Goal: Information Seeking & Learning: Compare options

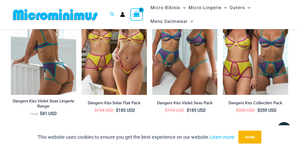
scroll to position [837, 0]
click at [48, 57] on img at bounding box center [43, 46] width 65 height 98
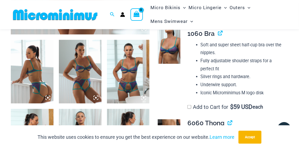
scroll to position [219, 0]
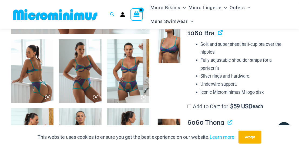
click at [31, 69] on img at bounding box center [32, 71] width 43 height 64
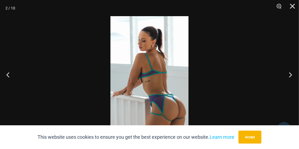
click at [290, 76] on button "Next" at bounding box center [288, 74] width 20 height 27
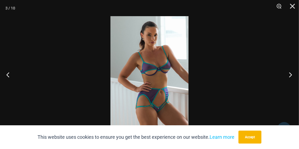
click at [293, 75] on button "Next" at bounding box center [288, 74] width 20 height 27
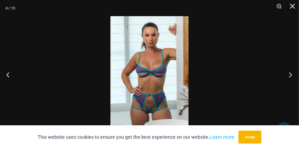
click at [291, 74] on button "Next" at bounding box center [288, 74] width 20 height 27
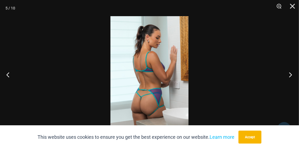
click at [290, 76] on button "Next" at bounding box center [288, 74] width 20 height 27
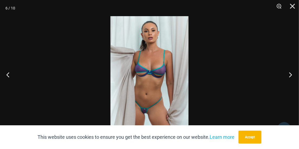
click at [292, 76] on button "Next" at bounding box center [288, 74] width 20 height 27
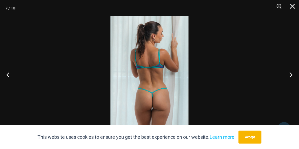
click at [256, 77] on div at bounding box center [149, 74] width 299 height 149
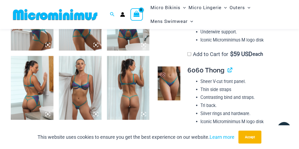
scroll to position [275, 0]
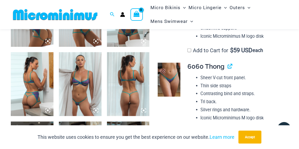
click at [131, 105] on img at bounding box center [128, 84] width 43 height 64
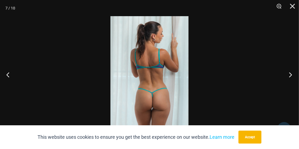
click at [291, 73] on button "Next" at bounding box center [288, 74] width 20 height 27
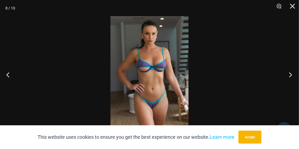
click at [289, 74] on button "Next" at bounding box center [288, 74] width 20 height 27
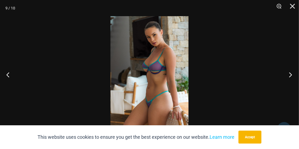
click at [289, 74] on button "Next" at bounding box center [288, 74] width 20 height 27
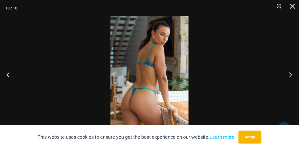
click at [288, 73] on button "Next" at bounding box center [288, 74] width 20 height 27
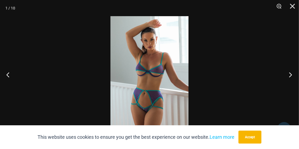
click at [291, 73] on button "Next" at bounding box center [288, 74] width 20 height 27
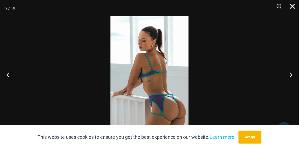
click at [293, 6] on button "Close" at bounding box center [290, 8] width 13 height 16
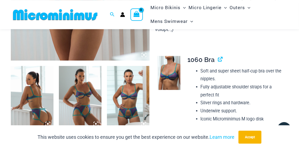
scroll to position [191, 0]
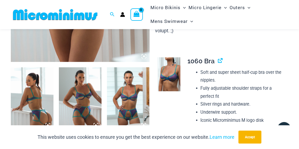
click at [173, 66] on img at bounding box center [169, 74] width 23 height 34
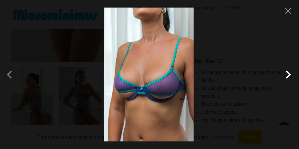
click at [291, 75] on span at bounding box center [288, 75] width 16 height 16
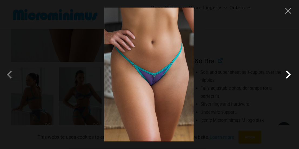
click at [289, 74] on span at bounding box center [288, 75] width 16 height 16
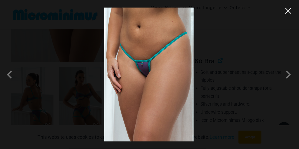
drag, startPoint x: 290, startPoint y: 12, endPoint x: 234, endPoint y: 30, distance: 59.3
click at [290, 12] on button "Close" at bounding box center [288, 11] width 8 height 8
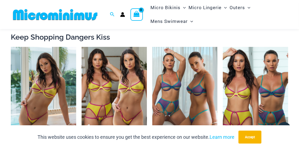
scroll to position [836, 0]
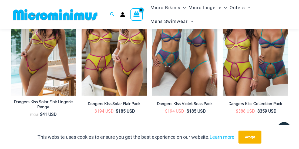
click at [3, 146] on div "This website uses cookies to ensure you get the best experience on our website.…" at bounding box center [149, 137] width 299 height 24
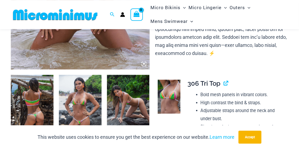
scroll to position [221, 0]
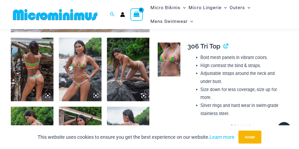
click at [28, 69] on img at bounding box center [32, 70] width 43 height 64
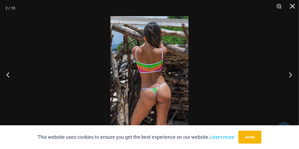
click at [285, 75] on button "Next" at bounding box center [288, 74] width 20 height 27
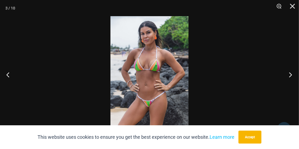
click at [288, 72] on button "Next" at bounding box center [288, 74] width 20 height 27
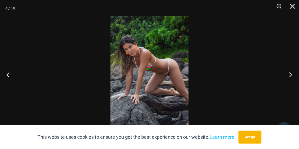
click at [280, 75] on button "Next" at bounding box center [288, 74] width 20 height 27
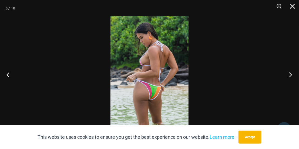
click at [288, 74] on button "Next" at bounding box center [288, 74] width 20 height 27
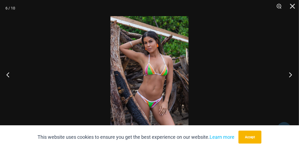
click at [284, 74] on button "Next" at bounding box center [288, 74] width 20 height 27
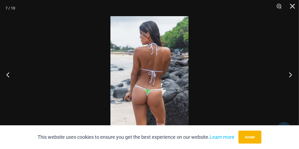
click at [285, 71] on button "Next" at bounding box center [288, 74] width 20 height 27
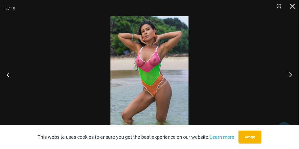
click at [288, 74] on button "Next" at bounding box center [288, 74] width 20 height 27
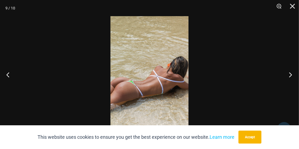
click at [290, 77] on button "Next" at bounding box center [288, 74] width 20 height 27
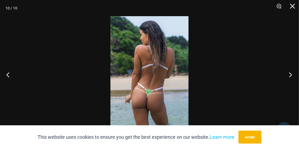
click at [292, 73] on button "Next" at bounding box center [288, 74] width 20 height 27
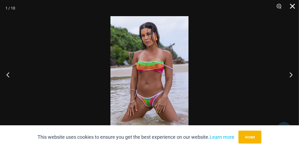
click at [292, 7] on button "Close" at bounding box center [290, 8] width 13 height 16
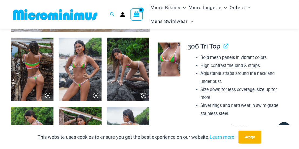
scroll to position [333, 0]
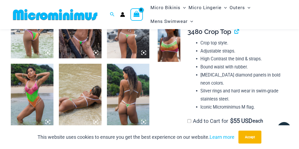
click at [183, 48] on td "**********" at bounding box center [235, 77] width 106 height 106
click at [171, 45] on img at bounding box center [169, 45] width 23 height 34
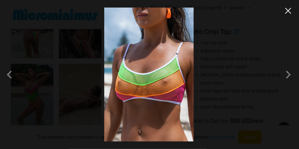
click at [286, 13] on button "Close" at bounding box center [288, 11] width 8 height 8
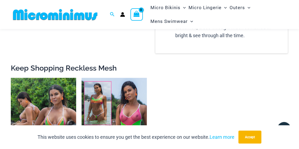
scroll to position [950, 0]
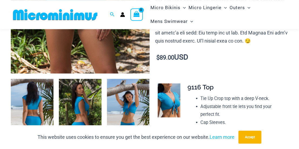
scroll to position [219, 0]
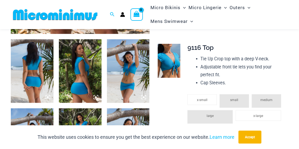
click at [46, 63] on img at bounding box center [32, 71] width 43 height 64
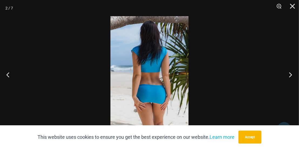
click at [288, 74] on button "Next" at bounding box center [288, 74] width 20 height 27
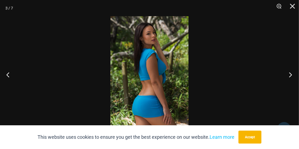
click at [291, 73] on button "Next" at bounding box center [288, 74] width 20 height 27
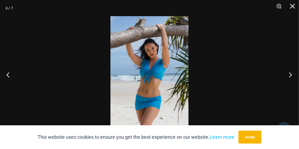
click at [290, 74] on button "Next" at bounding box center [288, 74] width 20 height 27
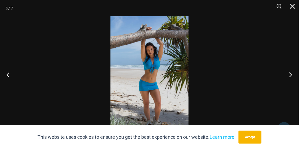
click at [290, 75] on button "Next" at bounding box center [288, 74] width 20 height 27
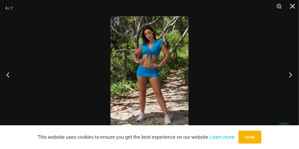
click at [287, 75] on button "Next" at bounding box center [288, 74] width 20 height 27
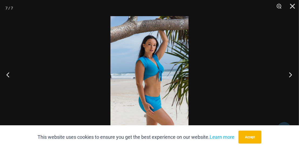
click at [290, 74] on button "Next" at bounding box center [288, 74] width 20 height 27
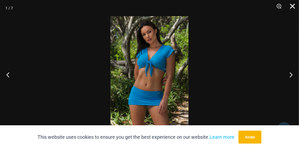
click at [294, 5] on button "Close" at bounding box center [290, 8] width 13 height 16
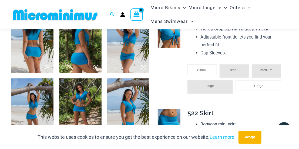
scroll to position [303, 0]
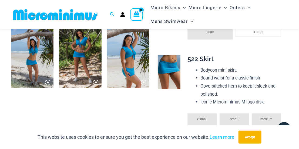
click at [167, 81] on img at bounding box center [169, 72] width 23 height 34
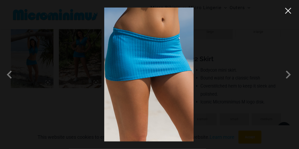
click at [286, 12] on button "Close" at bounding box center [288, 11] width 8 height 8
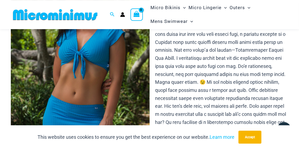
scroll to position [51, 0]
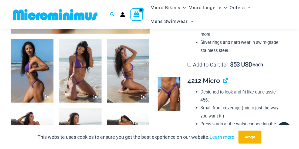
scroll to position [247, 0]
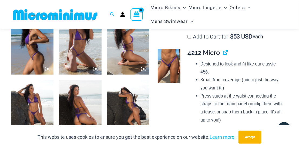
click at [25, 47] on img at bounding box center [32, 43] width 43 height 64
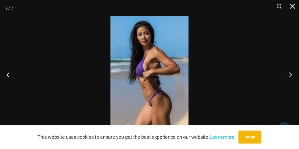
click at [290, 74] on button "Next" at bounding box center [288, 74] width 20 height 27
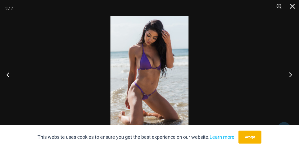
click at [287, 74] on button "Next" at bounding box center [288, 74] width 20 height 27
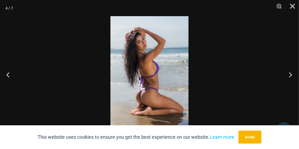
click at [291, 72] on button "Next" at bounding box center [288, 74] width 20 height 27
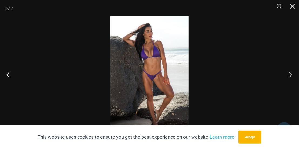
click at [285, 73] on button "Next" at bounding box center [288, 74] width 20 height 27
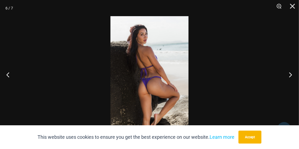
click at [290, 74] on button "Next" at bounding box center [288, 74] width 20 height 27
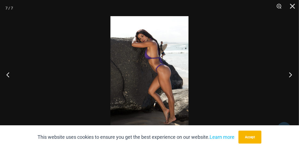
click at [288, 75] on button "Next" at bounding box center [288, 74] width 20 height 27
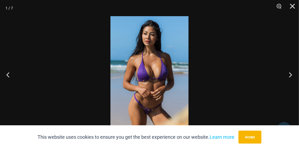
click at [289, 74] on button "Next" at bounding box center [288, 74] width 20 height 27
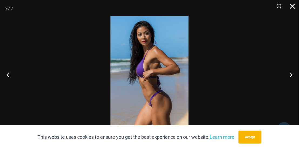
click at [293, 8] on button "Close" at bounding box center [290, 8] width 13 height 16
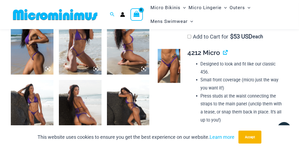
click at [162, 68] on img at bounding box center [169, 66] width 23 height 34
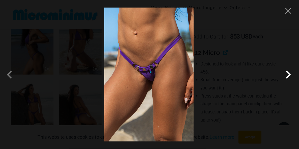
click at [292, 70] on span at bounding box center [288, 75] width 16 height 16
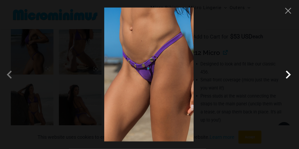
click at [292, 70] on span at bounding box center [288, 75] width 16 height 16
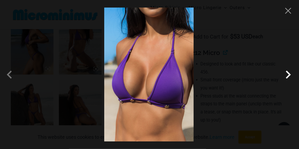
click at [292, 70] on span at bounding box center [288, 75] width 16 height 16
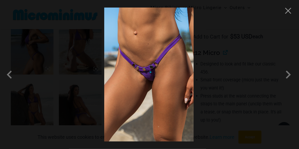
click at [292, 12] on div at bounding box center [149, 74] width 299 height 149
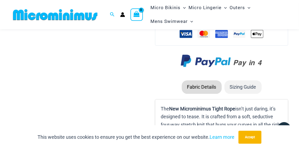
scroll to position [640, 0]
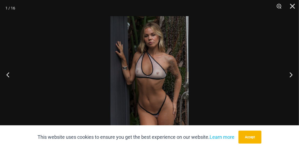
click at [146, 74] on img at bounding box center [149, 74] width 78 height 117
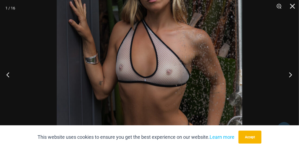
click at [289, 74] on button "Next" at bounding box center [288, 74] width 20 height 27
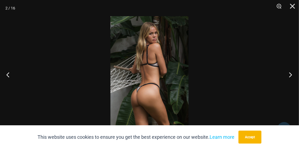
click at [285, 83] on button "Next" at bounding box center [288, 74] width 20 height 27
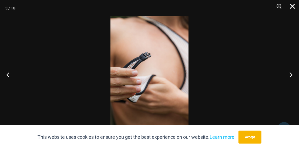
click at [292, 4] on button "Close" at bounding box center [290, 8] width 13 height 16
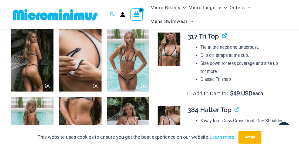
scroll to position [191, 0]
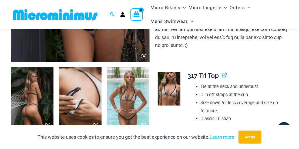
click at [171, 88] on img at bounding box center [169, 89] width 23 height 34
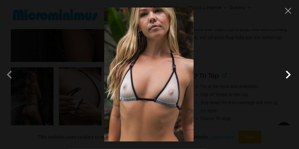
click at [287, 74] on span at bounding box center [288, 75] width 16 height 16
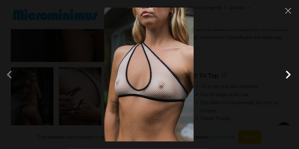
click at [287, 74] on span at bounding box center [288, 75] width 16 height 16
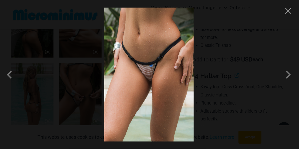
scroll to position [331, 0]
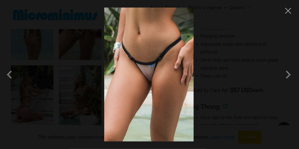
click at [293, 12] on div at bounding box center [149, 74] width 299 height 149
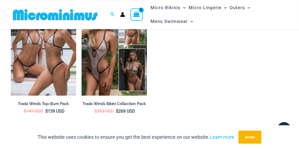
scroll to position [1005, 0]
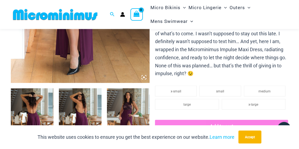
scroll to position [219, 0]
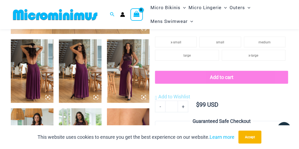
click at [20, 64] on img at bounding box center [32, 71] width 43 height 64
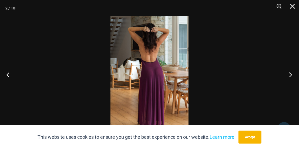
click at [292, 74] on button "Next" at bounding box center [288, 74] width 20 height 27
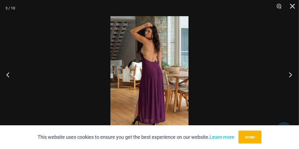
click at [286, 77] on button "Next" at bounding box center [288, 74] width 20 height 27
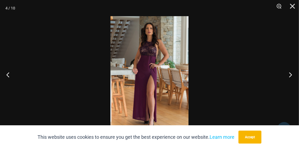
click at [286, 72] on button "Next" at bounding box center [288, 74] width 20 height 27
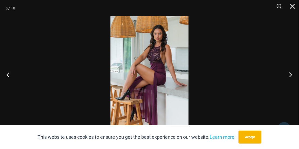
click at [286, 75] on button "Next" at bounding box center [288, 74] width 20 height 27
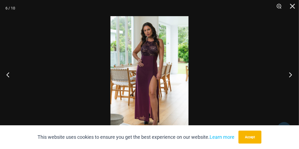
click at [281, 73] on button "Next" at bounding box center [288, 74] width 20 height 27
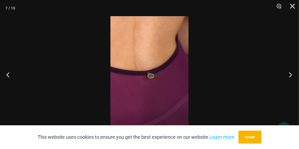
click at [279, 72] on button "Next" at bounding box center [288, 74] width 20 height 27
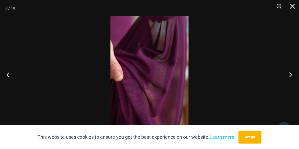
click at [279, 72] on button "Next" at bounding box center [288, 74] width 20 height 27
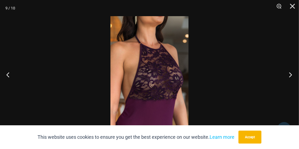
click at [284, 74] on button "Next" at bounding box center [288, 74] width 20 height 27
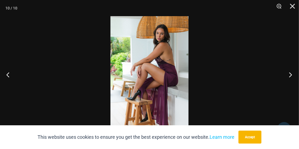
click at [289, 73] on button "Next" at bounding box center [288, 74] width 20 height 27
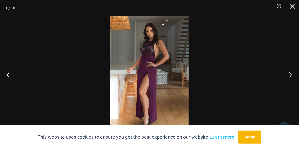
click at [289, 71] on button "Next" at bounding box center [288, 74] width 20 height 27
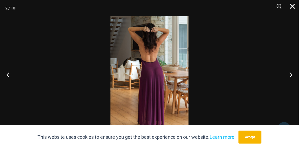
click at [291, 7] on button "Close" at bounding box center [290, 8] width 13 height 16
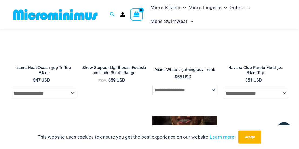
scroll to position [556, 0]
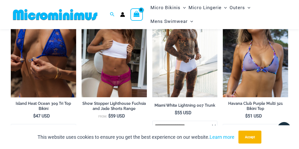
click at [56, 56] on img at bounding box center [43, 48] width 65 height 98
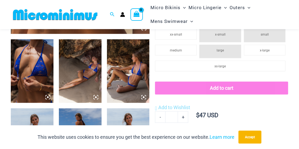
scroll to position [135, 0]
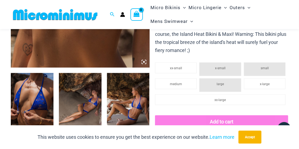
scroll to position [219, 0]
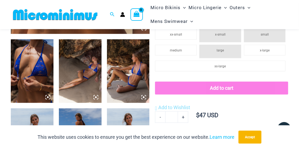
click at [87, 72] on img at bounding box center [80, 71] width 43 height 64
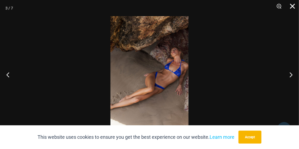
click at [291, 5] on button "Close" at bounding box center [290, 8] width 13 height 16
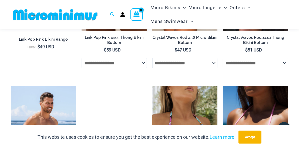
scroll to position [836, 0]
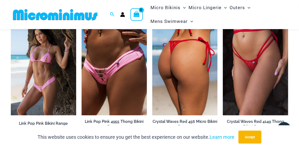
click at [192, 40] on img at bounding box center [184, 67] width 65 height 98
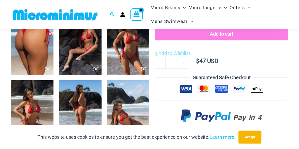
scroll to position [247, 0]
click at [33, 113] on img at bounding box center [32, 112] width 43 height 64
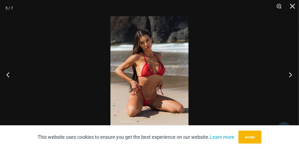
click at [288, 72] on button "Next" at bounding box center [288, 74] width 20 height 27
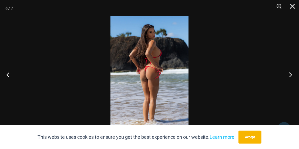
click at [290, 71] on button "Next" at bounding box center [288, 74] width 20 height 27
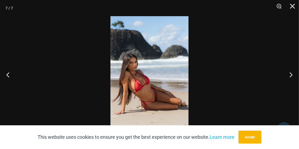
click at [267, 75] on div at bounding box center [149, 74] width 299 height 149
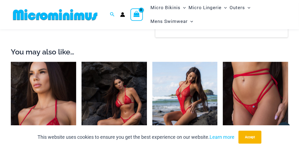
scroll to position [472, 0]
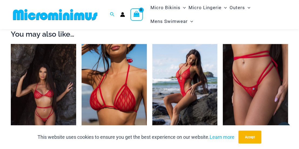
click at [50, 76] on img at bounding box center [43, 93] width 65 height 98
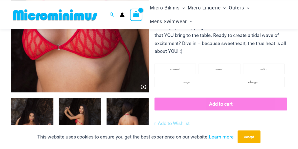
scroll to position [219, 0]
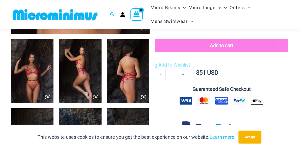
click at [39, 78] on img at bounding box center [32, 71] width 43 height 64
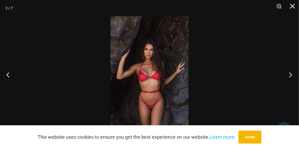
click at [286, 77] on button "Next" at bounding box center [288, 74] width 20 height 27
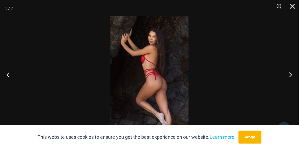
click at [282, 84] on button "Next" at bounding box center [288, 74] width 20 height 27
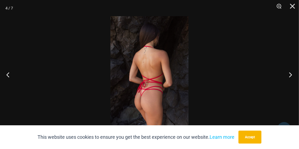
click at [286, 84] on button "Next" at bounding box center [288, 74] width 20 height 27
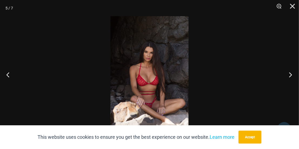
click at [291, 83] on button "Next" at bounding box center [288, 74] width 20 height 27
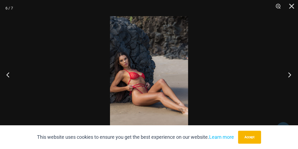
click at [288, 76] on button "Next" at bounding box center [287, 74] width 20 height 27
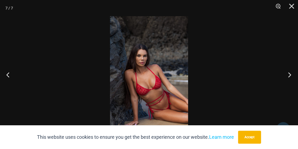
click at [287, 74] on button "Next" at bounding box center [287, 74] width 20 height 27
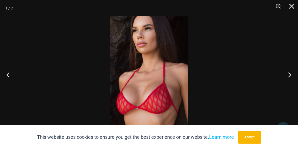
click at [280, 75] on button "Next" at bounding box center [287, 74] width 20 height 27
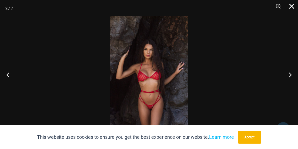
click at [291, 7] on button "Close" at bounding box center [288, 8] width 13 height 16
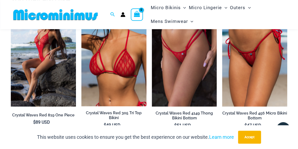
scroll to position [500, 0]
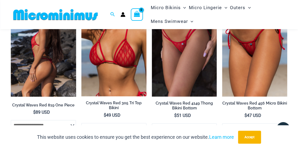
click at [56, 57] on img at bounding box center [43, 47] width 65 height 97
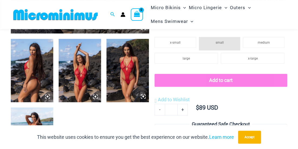
scroll to position [219, 0]
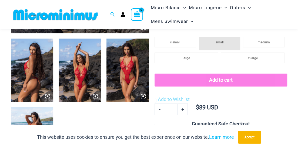
click at [35, 68] on img at bounding box center [32, 71] width 42 height 64
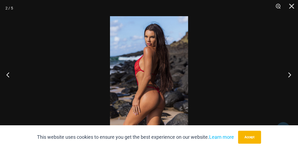
click at [287, 72] on button "Next" at bounding box center [287, 74] width 20 height 27
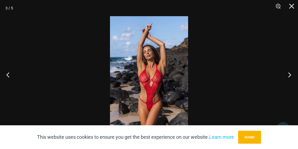
click at [281, 76] on button "Next" at bounding box center [287, 74] width 20 height 27
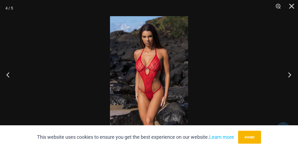
click at [285, 76] on button "Next" at bounding box center [287, 74] width 20 height 27
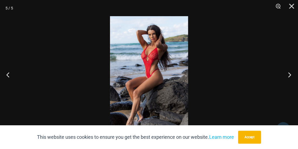
click at [278, 81] on button "Next" at bounding box center [287, 74] width 20 height 27
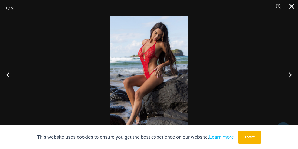
click at [291, 9] on button "Close" at bounding box center [288, 8] width 13 height 16
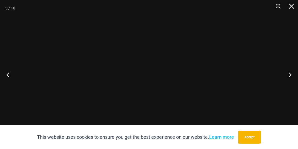
scroll to position [219, 0]
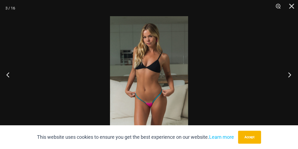
click at [286, 75] on button "Next" at bounding box center [287, 74] width 20 height 27
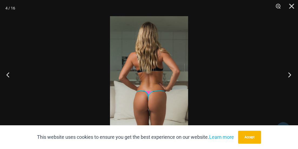
click at [282, 77] on button "Next" at bounding box center [287, 74] width 20 height 27
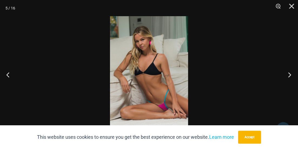
click at [278, 79] on button "Next" at bounding box center [287, 74] width 20 height 27
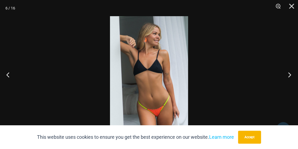
click at [287, 76] on button "Next" at bounding box center [287, 74] width 20 height 27
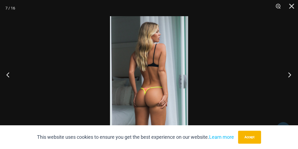
click at [287, 74] on button "Next" at bounding box center [287, 74] width 20 height 27
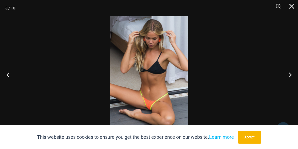
click at [272, 76] on div at bounding box center [149, 74] width 298 height 149
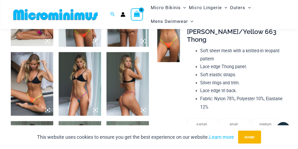
scroll to position [359, 0]
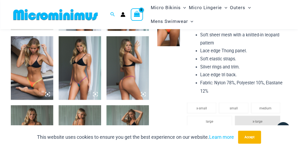
click at [85, 74] on img at bounding box center [80, 68] width 42 height 64
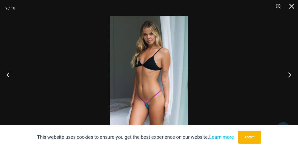
click at [285, 76] on button "Next" at bounding box center [287, 74] width 20 height 27
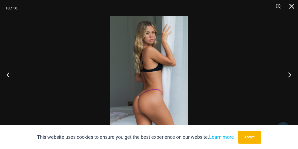
click at [289, 70] on button "Next" at bounding box center [287, 74] width 20 height 27
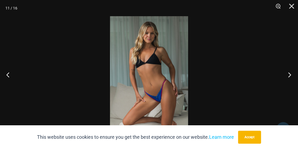
click at [287, 72] on button "Next" at bounding box center [287, 74] width 20 height 27
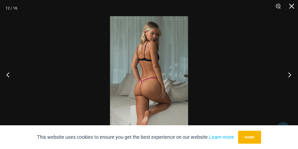
click at [285, 73] on button "Next" at bounding box center [287, 74] width 20 height 27
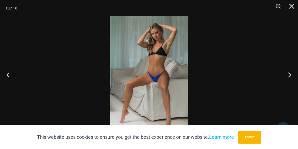
click at [288, 78] on button "Next" at bounding box center [287, 74] width 20 height 27
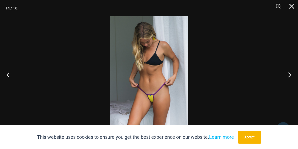
click at [285, 74] on button "Next" at bounding box center [287, 74] width 20 height 27
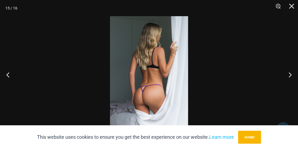
click at [277, 69] on div at bounding box center [149, 74] width 298 height 149
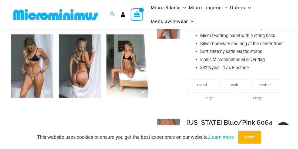
scroll to position [500, 0]
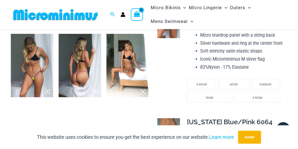
click at [137, 61] on img at bounding box center [127, 66] width 42 height 64
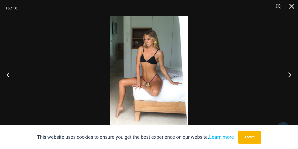
click at [284, 73] on button "Next" at bounding box center [287, 74] width 20 height 27
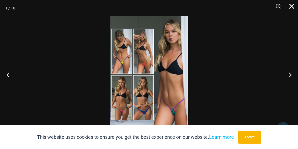
click at [292, 5] on button "Close" at bounding box center [288, 8] width 13 height 16
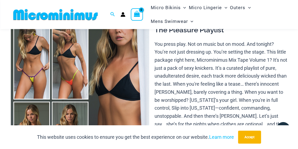
scroll to position [51, 0]
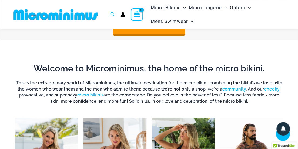
scroll to position [247, 0]
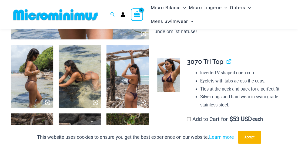
scroll to position [224, 0]
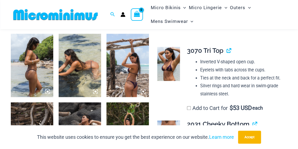
click at [27, 69] on img at bounding box center [32, 66] width 42 height 64
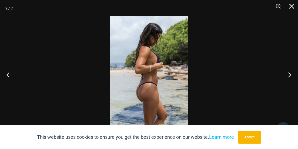
click at [287, 73] on button "Next" at bounding box center [287, 74] width 20 height 27
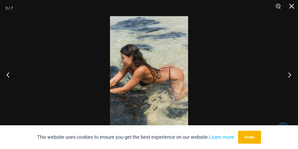
click at [288, 75] on button "Next" at bounding box center [287, 74] width 20 height 27
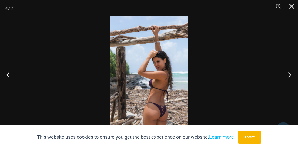
click at [290, 75] on button "Next" at bounding box center [287, 74] width 20 height 27
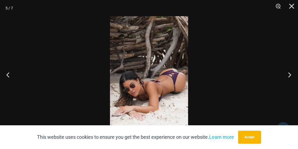
click at [287, 74] on button "Next" at bounding box center [287, 74] width 20 height 27
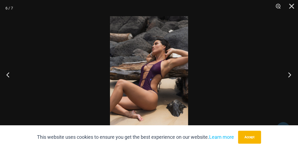
click at [290, 74] on button "Next" at bounding box center [287, 74] width 20 height 27
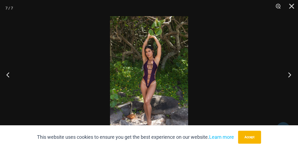
click at [288, 76] on button "Next" at bounding box center [287, 74] width 20 height 27
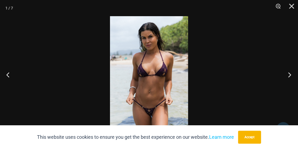
click at [289, 76] on button "Next" at bounding box center [287, 74] width 20 height 27
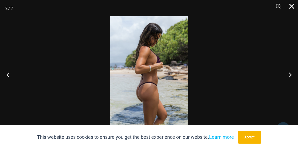
click at [293, 6] on button "Close" at bounding box center [288, 8] width 13 height 16
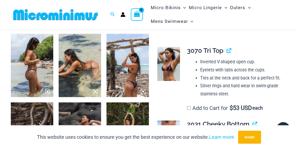
click at [166, 55] on img at bounding box center [168, 64] width 23 height 34
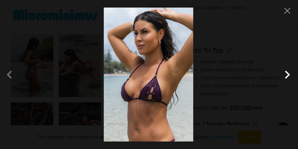
click at [287, 77] on span at bounding box center [287, 75] width 16 height 16
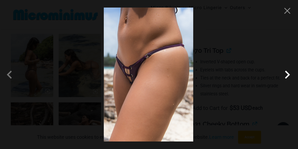
click at [285, 76] on span at bounding box center [287, 75] width 16 height 16
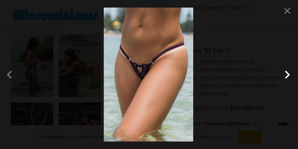
click at [285, 76] on span at bounding box center [287, 75] width 16 height 16
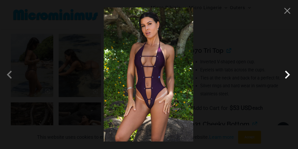
click at [285, 76] on span at bounding box center [287, 75] width 16 height 16
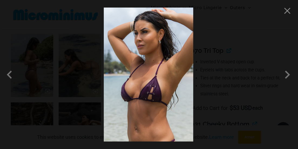
click at [291, 13] on div at bounding box center [149, 74] width 298 height 149
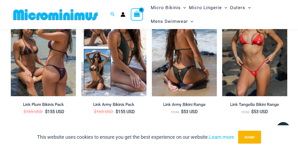
scroll to position [869, 0]
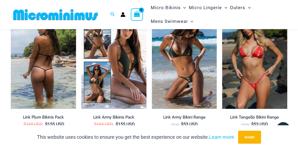
click at [53, 68] on img at bounding box center [43, 60] width 65 height 97
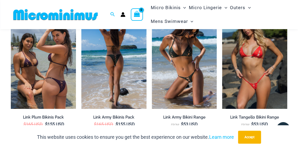
click at [107, 53] on img at bounding box center [113, 60] width 65 height 97
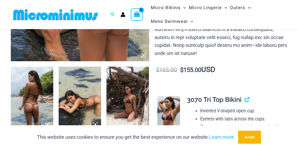
scroll to position [275, 0]
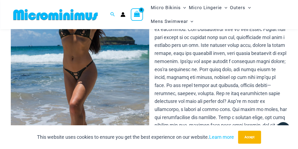
scroll to position [191, 0]
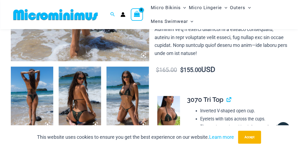
click at [47, 89] on img at bounding box center [32, 99] width 42 height 64
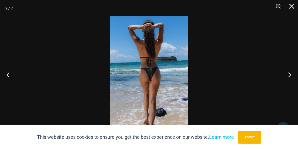
click at [290, 75] on button "Next" at bounding box center [287, 74] width 20 height 27
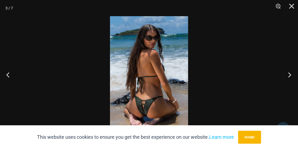
click at [282, 75] on button "Next" at bounding box center [287, 74] width 20 height 27
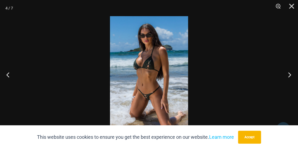
click at [280, 69] on button "Next" at bounding box center [287, 74] width 20 height 27
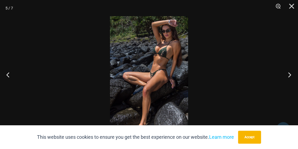
click at [285, 79] on button "Next" at bounding box center [287, 74] width 20 height 27
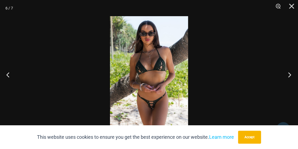
click at [282, 78] on button "Next" at bounding box center [287, 74] width 20 height 27
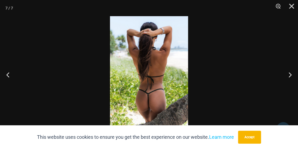
click at [273, 79] on div at bounding box center [149, 74] width 298 height 149
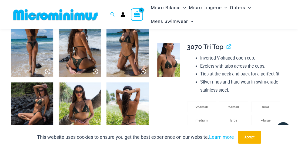
scroll to position [219, 0]
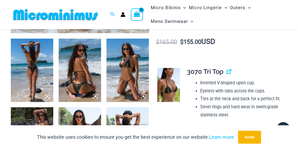
click at [181, 70] on td at bounding box center [167, 119] width 27 height 111
click at [176, 74] on link at bounding box center [168, 85] width 23 height 34
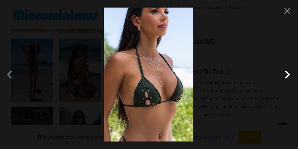
click at [285, 74] on span at bounding box center [287, 75] width 16 height 16
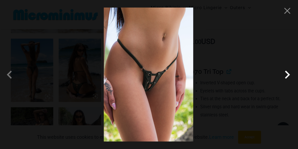
click at [285, 74] on span at bounding box center [287, 75] width 16 height 16
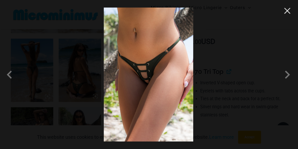
click at [285, 10] on button "Close" at bounding box center [287, 11] width 8 height 8
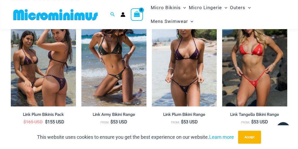
scroll to position [921, 0]
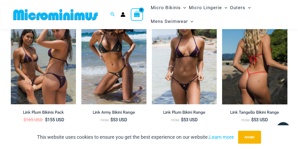
click at [250, 56] on img at bounding box center [254, 55] width 65 height 97
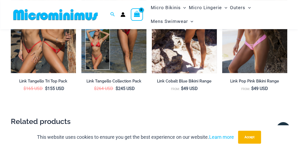
scroll to position [1089, 0]
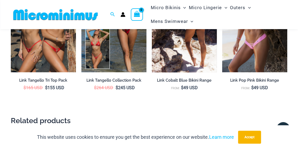
click at [186, 42] on img at bounding box center [184, 23] width 65 height 97
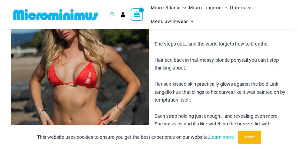
scroll to position [56, 0]
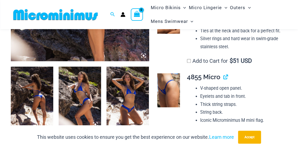
scroll to position [247, 0]
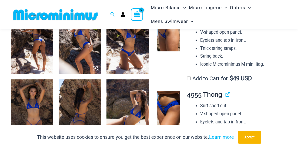
click at [45, 40] on img at bounding box center [32, 43] width 42 height 64
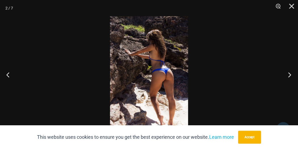
click at [287, 72] on button "Next" at bounding box center [287, 74] width 20 height 27
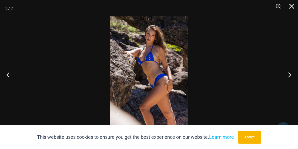
click at [285, 74] on button "Next" at bounding box center [287, 74] width 20 height 27
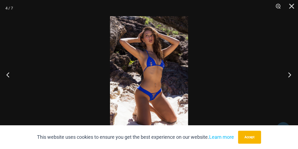
click at [282, 74] on button "Next" at bounding box center [287, 74] width 20 height 27
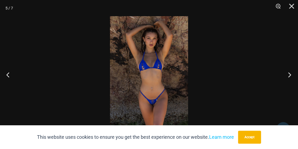
click at [285, 76] on button "Next" at bounding box center [287, 74] width 20 height 27
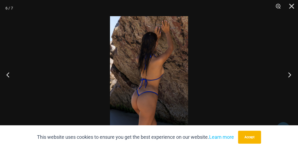
click at [288, 73] on button "Next" at bounding box center [287, 74] width 20 height 27
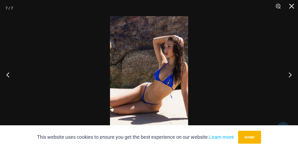
click at [260, 81] on div at bounding box center [149, 74] width 298 height 149
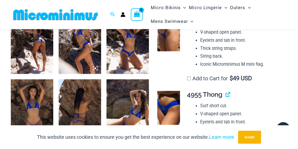
scroll to position [135, 0]
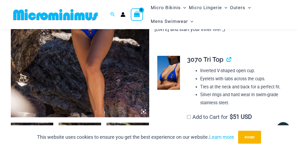
click at [173, 69] on img at bounding box center [168, 73] width 23 height 34
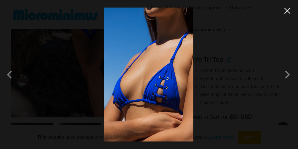
click at [287, 12] on button "Close" at bounding box center [287, 11] width 8 height 8
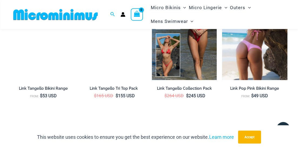
scroll to position [864, 0]
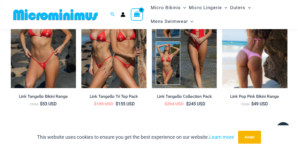
click at [249, 46] on img at bounding box center [254, 39] width 65 height 97
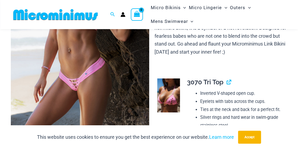
scroll to position [219, 0]
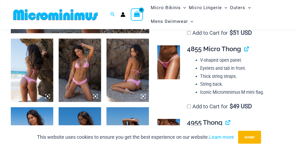
click at [44, 68] on img at bounding box center [32, 71] width 42 height 64
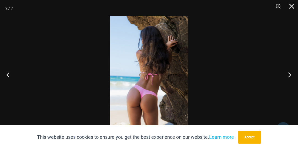
click at [286, 74] on button "Next" at bounding box center [287, 74] width 20 height 27
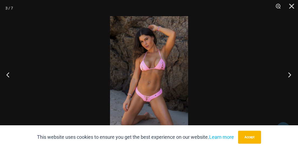
click at [281, 72] on button "Next" at bounding box center [287, 74] width 20 height 27
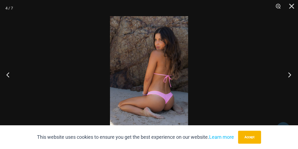
click at [294, 75] on button "Next" at bounding box center [287, 74] width 20 height 27
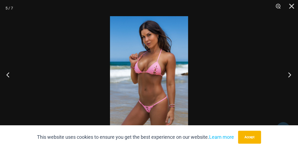
click at [290, 75] on button "Next" at bounding box center [287, 74] width 20 height 27
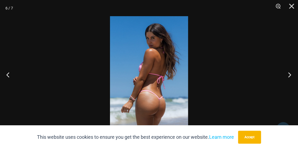
click at [288, 73] on button "Next" at bounding box center [287, 74] width 20 height 27
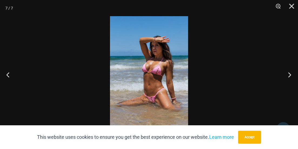
click at [287, 69] on button "Next" at bounding box center [287, 74] width 20 height 27
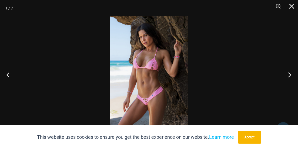
click at [286, 73] on button "Next" at bounding box center [287, 74] width 20 height 27
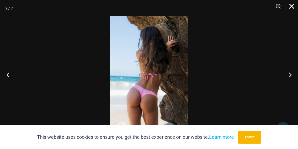
click at [291, 9] on button "Close" at bounding box center [288, 8] width 13 height 16
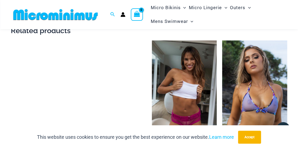
scroll to position [949, 0]
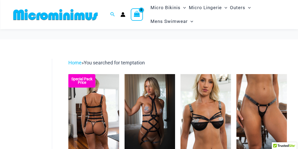
scroll to position [28, 0]
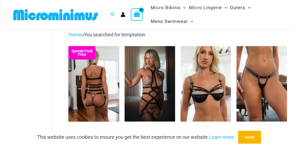
click at [95, 103] on img at bounding box center [93, 84] width 50 height 76
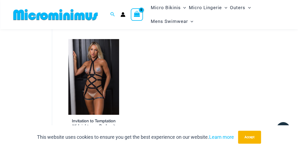
scroll to position [56, 0]
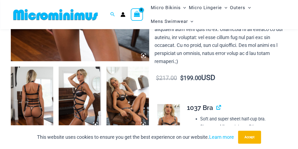
scroll to position [191, 0]
click at [34, 88] on img at bounding box center [32, 99] width 42 height 64
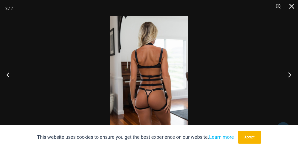
click at [291, 75] on button "Next" at bounding box center [287, 74] width 20 height 27
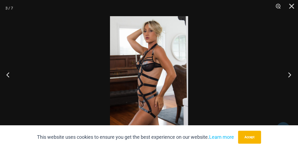
click at [285, 76] on button "Next" at bounding box center [287, 74] width 20 height 27
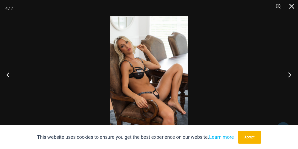
click at [282, 77] on button "Next" at bounding box center [287, 74] width 20 height 27
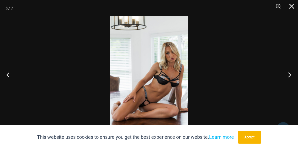
click at [288, 77] on button "Next" at bounding box center [287, 74] width 20 height 27
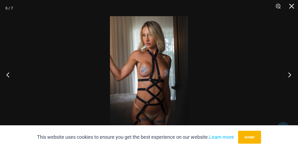
click at [287, 72] on button "Next" at bounding box center [287, 74] width 20 height 27
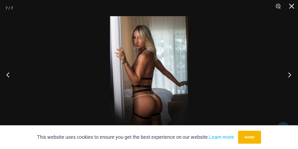
click at [291, 76] on button "Next" at bounding box center [287, 74] width 20 height 27
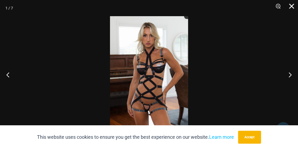
click at [290, 6] on button "Close" at bounding box center [288, 8] width 13 height 16
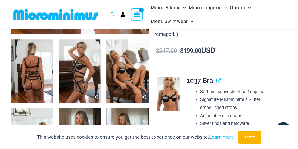
scroll to position [219, 0]
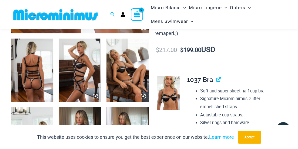
click at [171, 90] on img at bounding box center [168, 93] width 23 height 34
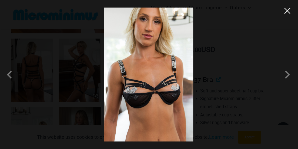
click at [286, 15] on button "Close" at bounding box center [287, 11] width 8 height 8
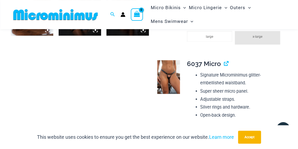
scroll to position [444, 0]
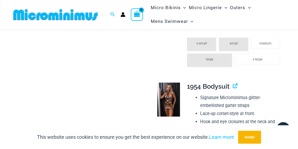
click at [168, 99] on img at bounding box center [168, 100] width 23 height 34
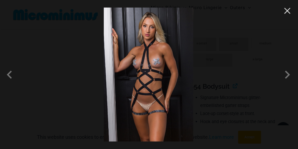
click at [287, 14] on button "Close" at bounding box center [287, 11] width 8 height 8
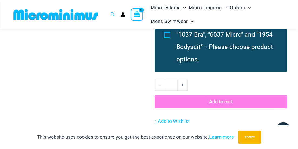
scroll to position [780, 0]
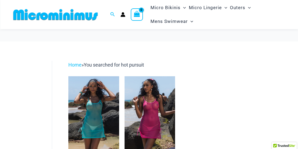
scroll to position [28, 0]
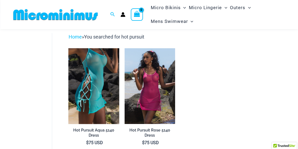
click at [96, 78] on img at bounding box center [93, 86] width 50 height 76
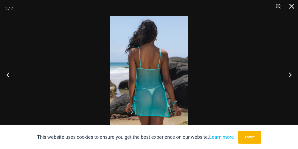
scroll to position [220, 0]
click at [289, 76] on button "Next" at bounding box center [287, 74] width 20 height 27
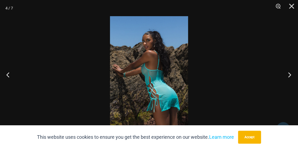
click at [288, 74] on button "Next" at bounding box center [287, 74] width 20 height 27
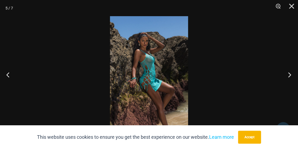
click at [285, 75] on button "Next" at bounding box center [287, 74] width 20 height 27
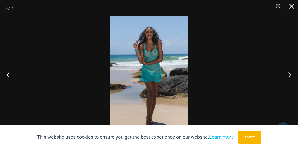
click at [282, 73] on button "Next" at bounding box center [287, 74] width 20 height 27
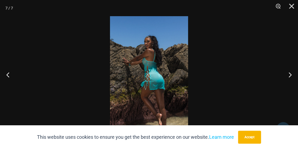
click at [277, 73] on div at bounding box center [149, 74] width 298 height 149
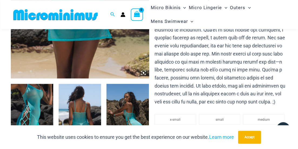
scroll to position [164, 0]
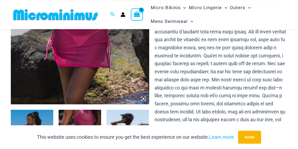
scroll to position [191, 0]
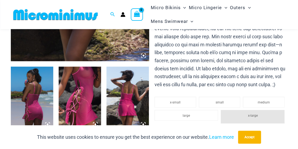
click at [38, 93] on img at bounding box center [32, 99] width 42 height 64
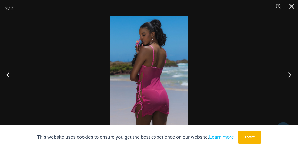
click at [284, 77] on button "Next" at bounding box center [287, 74] width 20 height 27
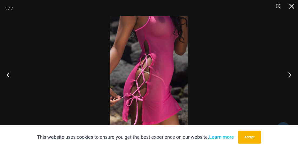
click at [290, 76] on button "Next" at bounding box center [287, 74] width 20 height 27
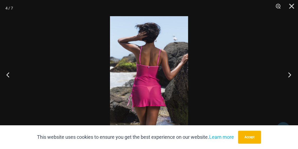
click at [280, 73] on button "Next" at bounding box center [287, 74] width 20 height 27
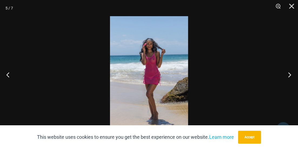
click at [287, 83] on button "Next" at bounding box center [287, 74] width 20 height 27
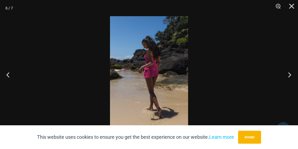
click at [284, 77] on button "Next" at bounding box center [287, 74] width 20 height 27
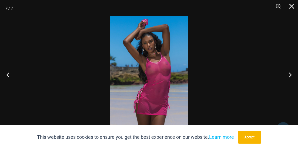
click at [273, 84] on div at bounding box center [149, 74] width 298 height 149
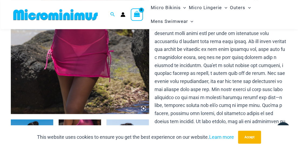
scroll to position [135, 0]
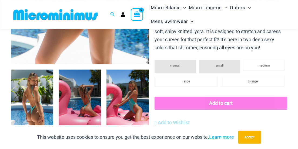
scroll to position [220, 0]
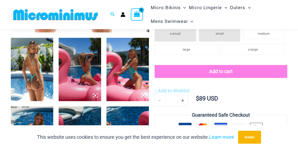
click at [32, 68] on img at bounding box center [32, 70] width 42 height 64
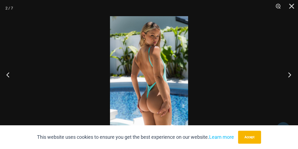
click at [287, 74] on button "Next" at bounding box center [287, 74] width 20 height 27
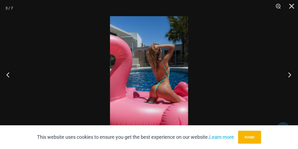
click at [286, 74] on button "Next" at bounding box center [287, 74] width 20 height 27
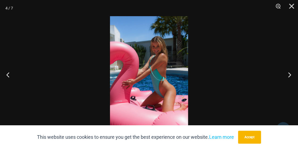
click at [289, 73] on button "Next" at bounding box center [287, 74] width 20 height 27
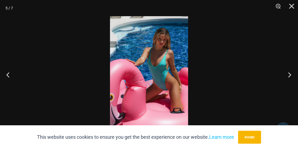
click at [284, 74] on button "Next" at bounding box center [287, 74] width 20 height 27
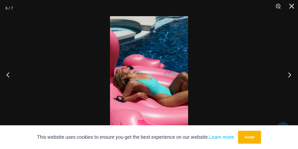
click at [282, 74] on button "Next" at bounding box center [287, 74] width 20 height 27
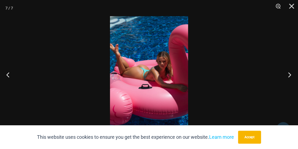
click at [284, 77] on button "Next" at bounding box center [287, 74] width 20 height 27
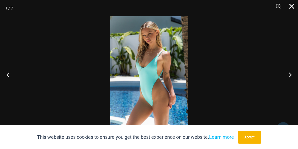
click at [292, 7] on button "Close" at bounding box center [288, 8] width 13 height 16
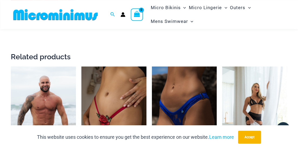
scroll to position [697, 0]
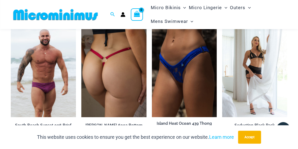
click at [122, 68] on img at bounding box center [113, 68] width 65 height 97
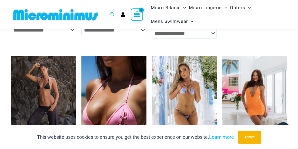
scroll to position [865, 0]
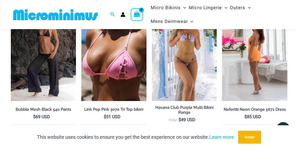
click at [256, 66] on img at bounding box center [254, 52] width 65 height 97
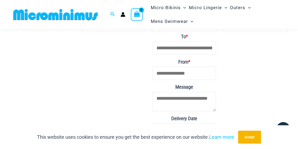
scroll to position [1118, 0]
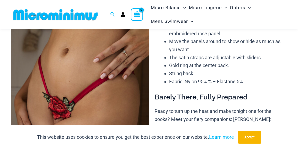
scroll to position [52, 0]
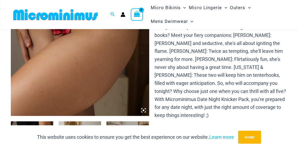
scroll to position [220, 0]
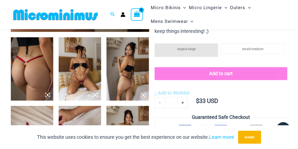
click at [79, 60] on img at bounding box center [80, 69] width 42 height 64
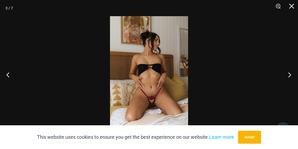
click at [288, 75] on button "Next" at bounding box center [287, 74] width 20 height 27
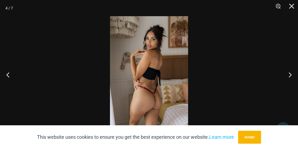
click at [277, 74] on div at bounding box center [149, 74] width 298 height 149
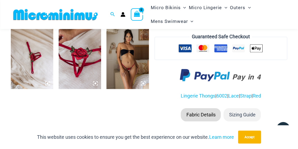
scroll to position [305, 0]
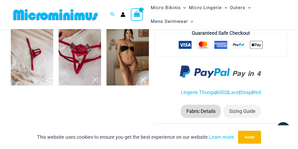
click at [128, 59] on img at bounding box center [127, 54] width 42 height 64
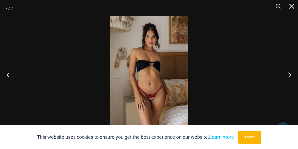
click at [288, 74] on button "Next" at bounding box center [287, 74] width 20 height 27
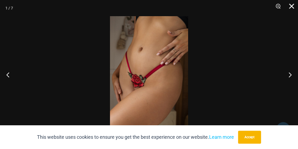
click at [292, 5] on button "Close" at bounding box center [288, 8] width 13 height 16
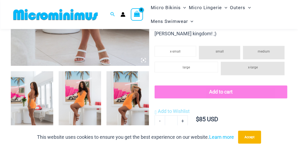
scroll to position [163, 0]
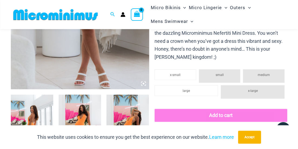
click at [34, 111] on img at bounding box center [32, 127] width 42 height 64
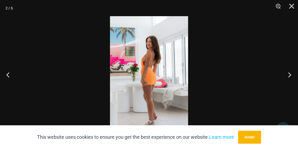
click at [285, 79] on button "Next" at bounding box center [287, 74] width 20 height 27
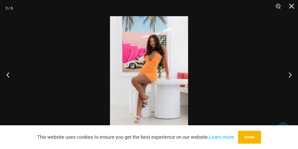
click at [272, 80] on div at bounding box center [149, 74] width 298 height 149
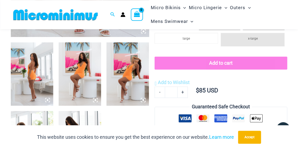
scroll to position [219, 0]
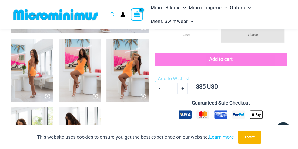
click at [124, 87] on img at bounding box center [127, 71] width 42 height 64
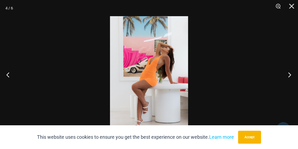
click at [281, 73] on button "Next" at bounding box center [287, 74] width 20 height 27
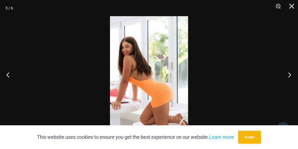
click at [281, 73] on button "Next" at bounding box center [287, 74] width 20 height 27
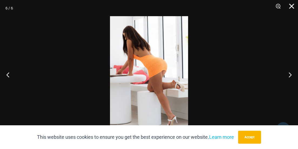
click at [292, 7] on button "Close" at bounding box center [288, 8] width 13 height 16
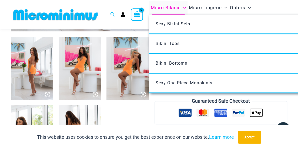
scroll to position [191, 0]
